Goal: Information Seeking & Learning: Learn about a topic

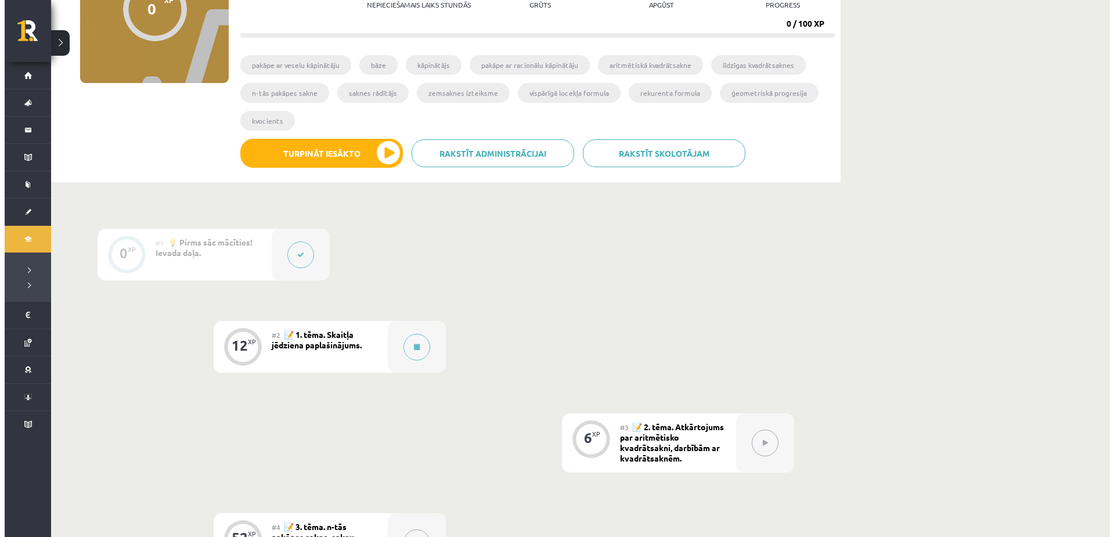
scroll to position [152, 0]
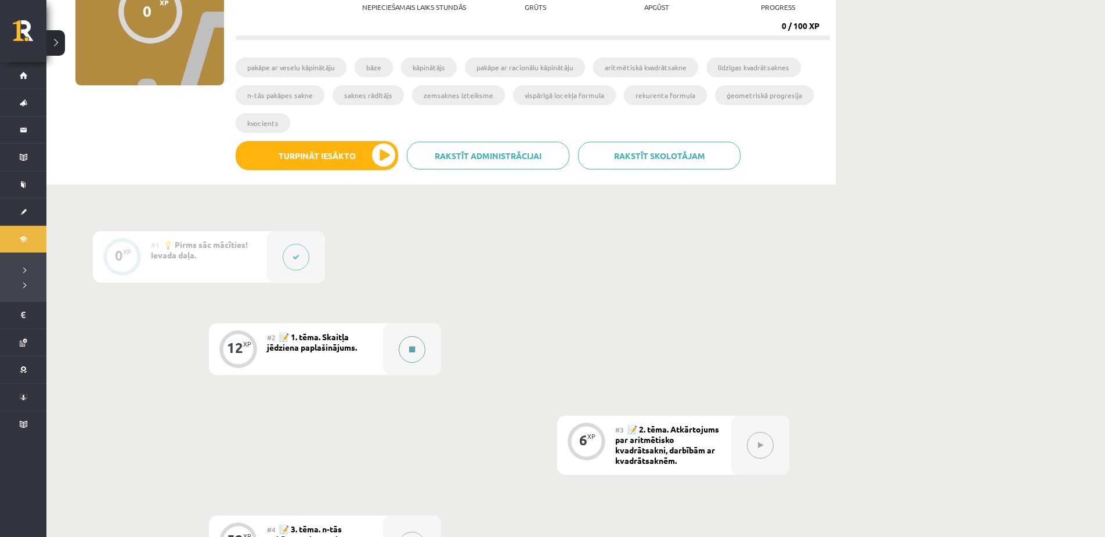
click at [428, 346] on div at bounding box center [412, 349] width 58 height 52
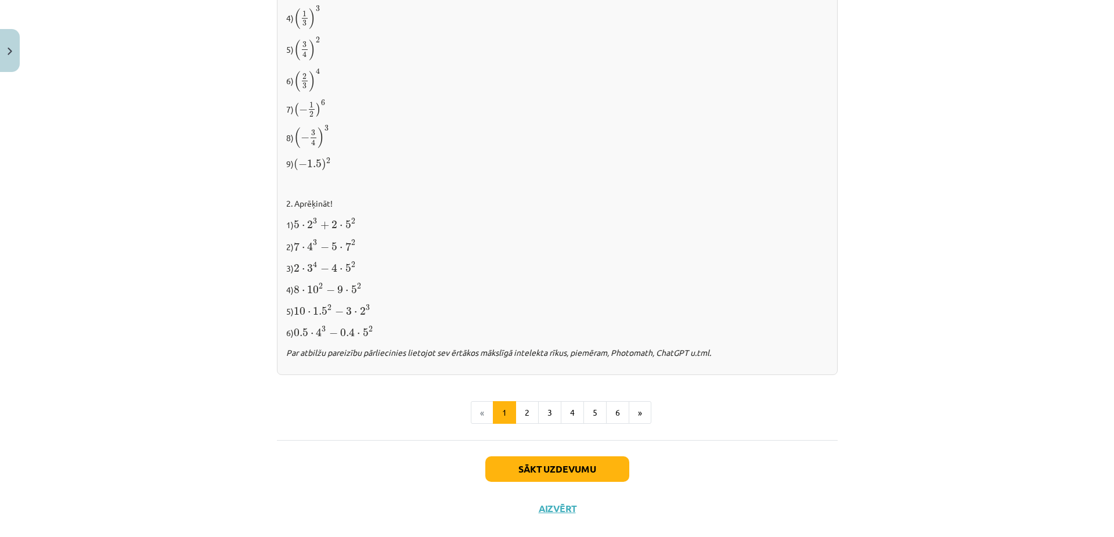
scroll to position [1112, 0]
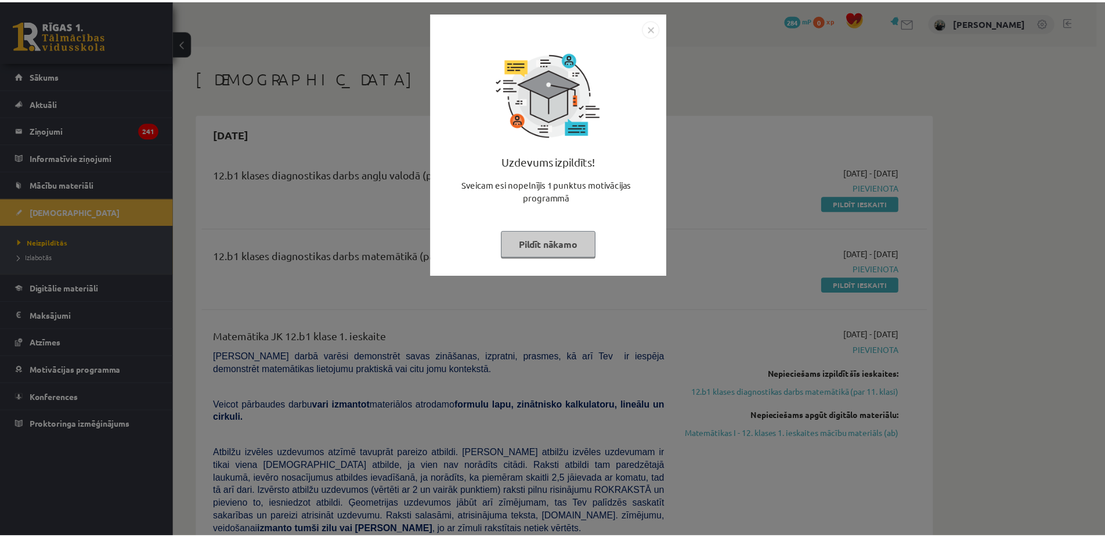
scroll to position [904, 0]
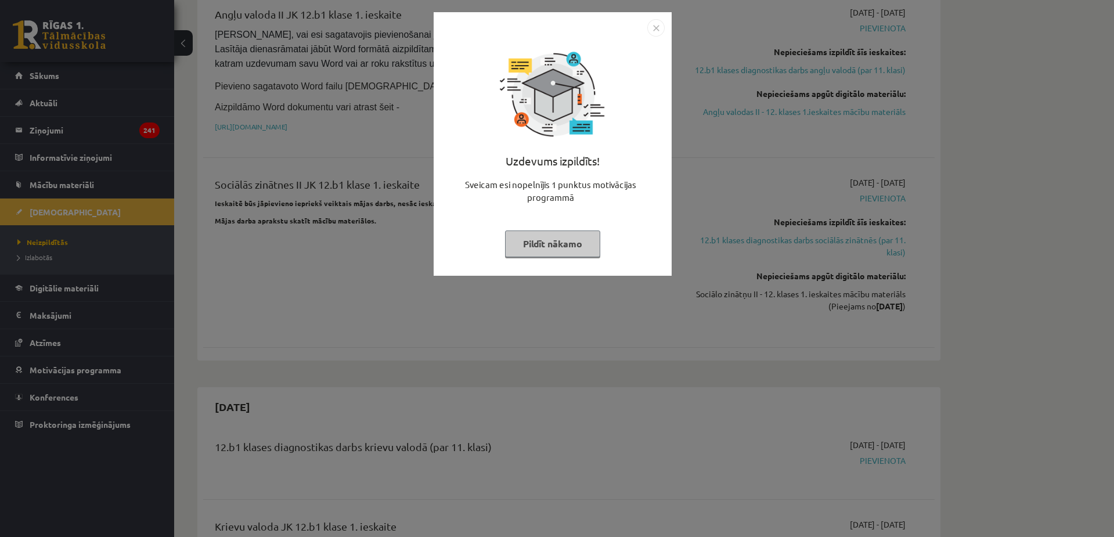
click at [660, 27] on img "Close" at bounding box center [655, 27] width 17 height 17
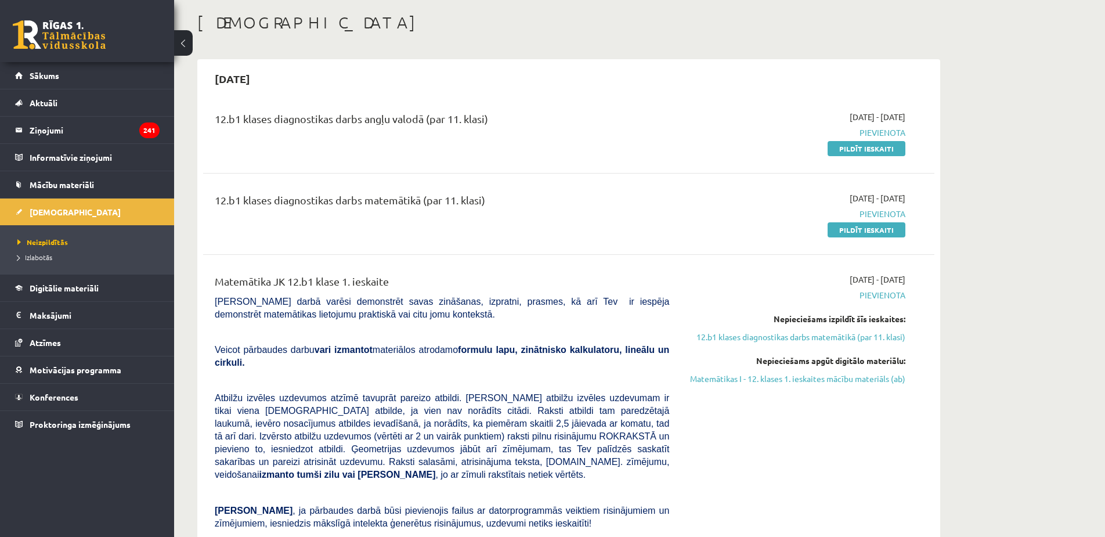
scroll to position [0, 0]
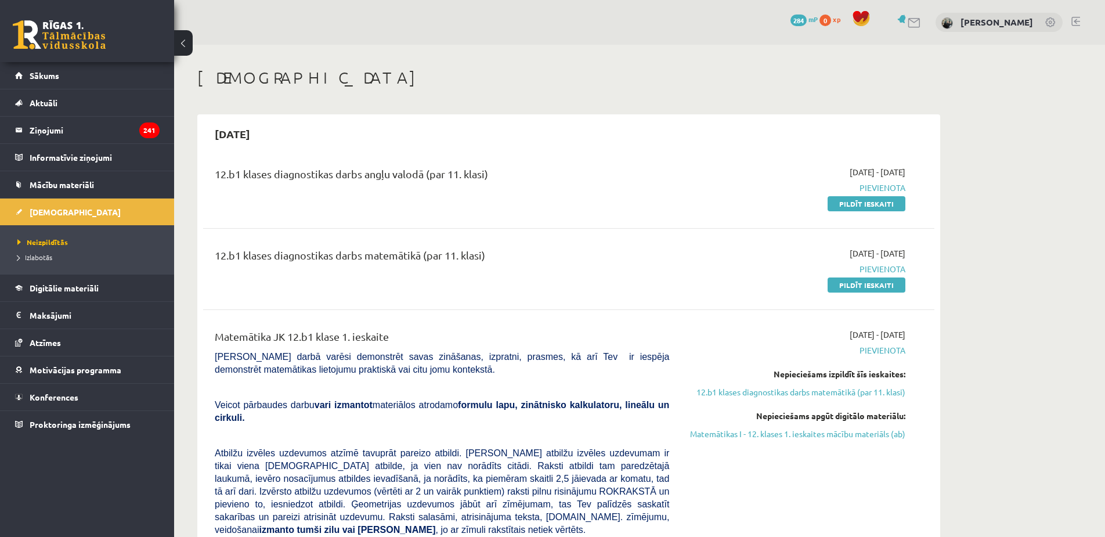
click at [839, 425] on div "Nepieciešams apgūt digitālo materiālu: Matemātikas I - 12. klases 1. ieskaites …" at bounding box center [795, 425] width 219 height 30
click at [816, 431] on link "Matemātikas I - 12. klases 1. ieskaites mācību materiāls (ab)" at bounding box center [795, 434] width 219 height 12
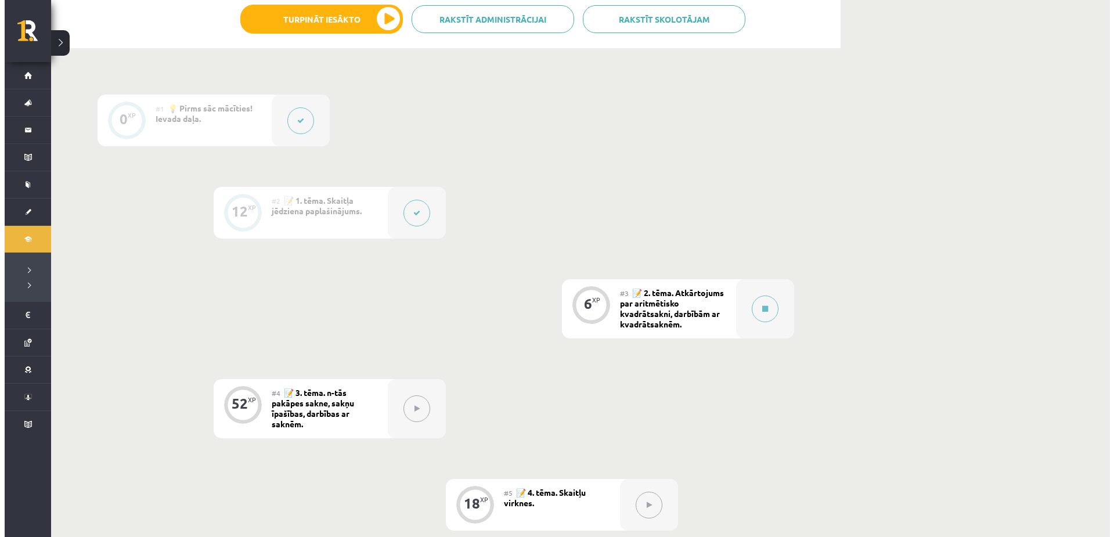
scroll to position [290, 0]
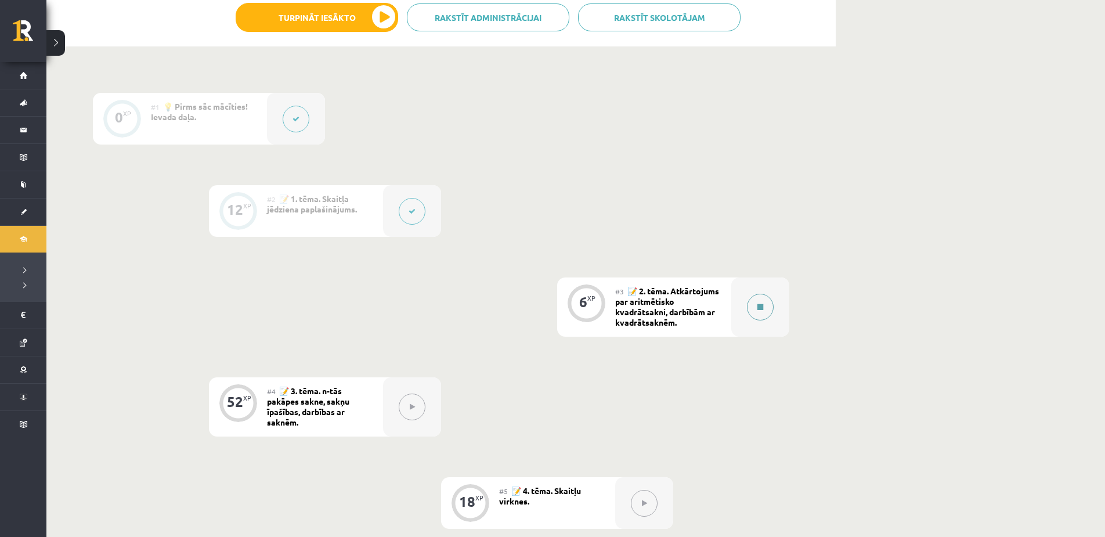
click at [756, 308] on button at bounding box center [760, 307] width 27 height 27
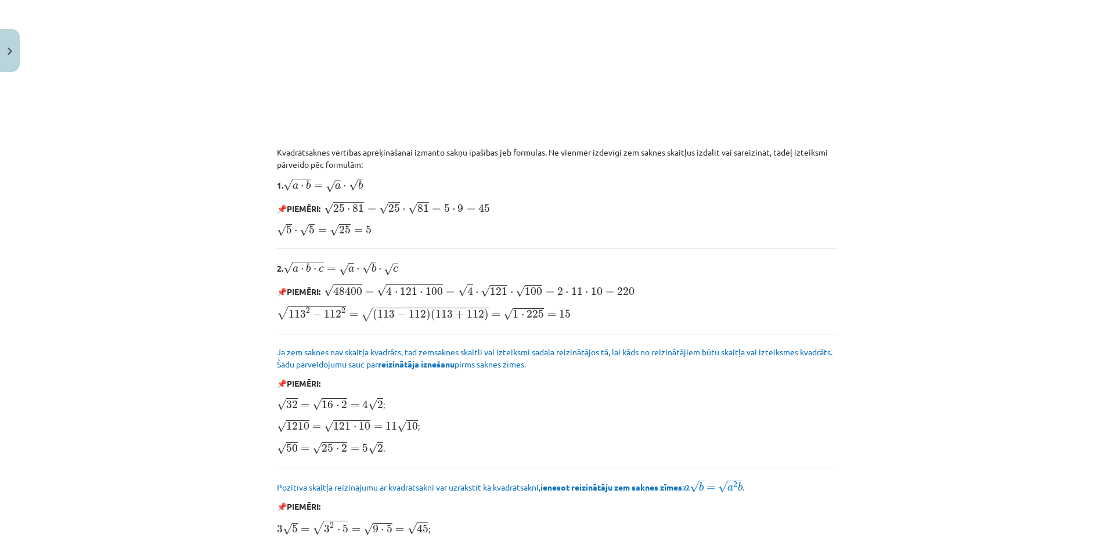
scroll to position [928, 0]
